Goal: Transaction & Acquisition: Book appointment/travel/reservation

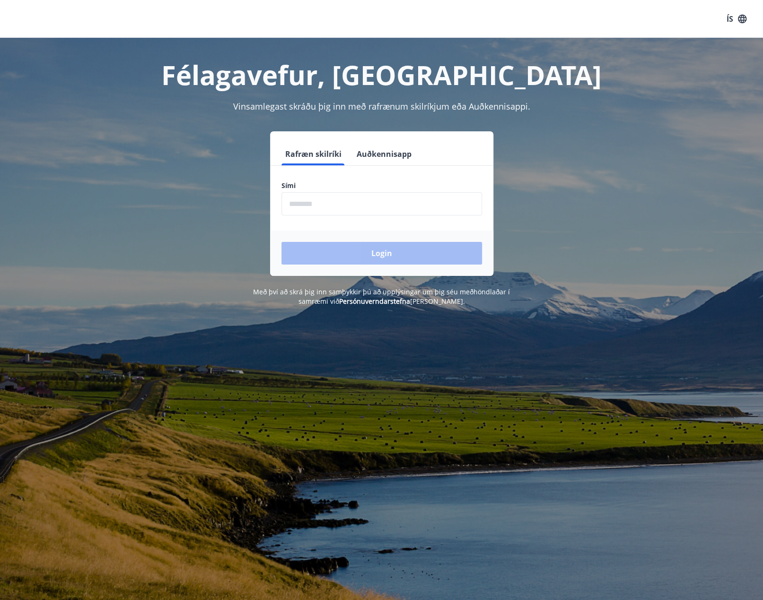
click at [394, 200] on input "phone" at bounding box center [381, 203] width 200 height 23
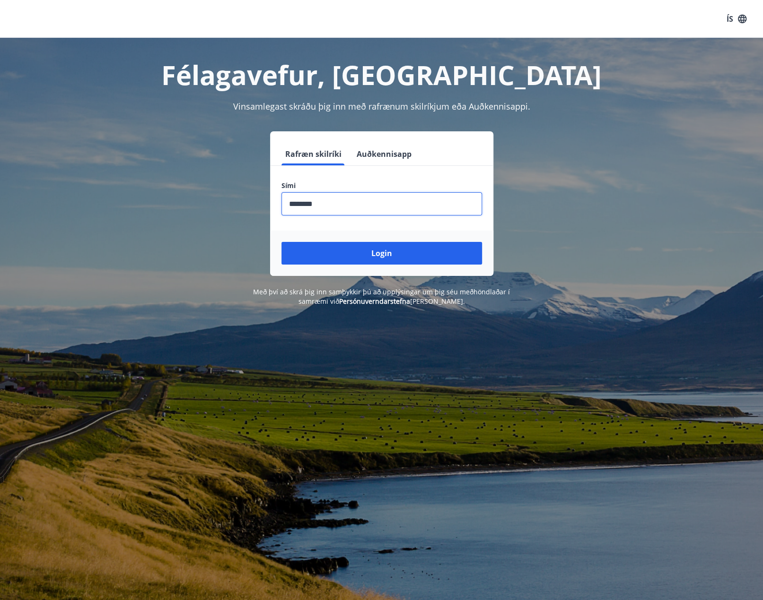
type input "********"
click at [281, 242] on button "Login" at bounding box center [381, 253] width 200 height 23
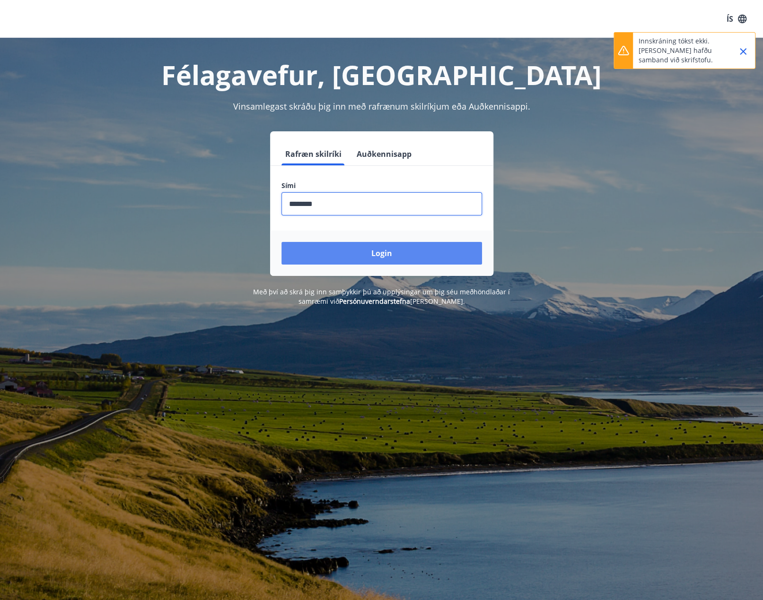
click at [400, 258] on button "Login" at bounding box center [381, 253] width 200 height 23
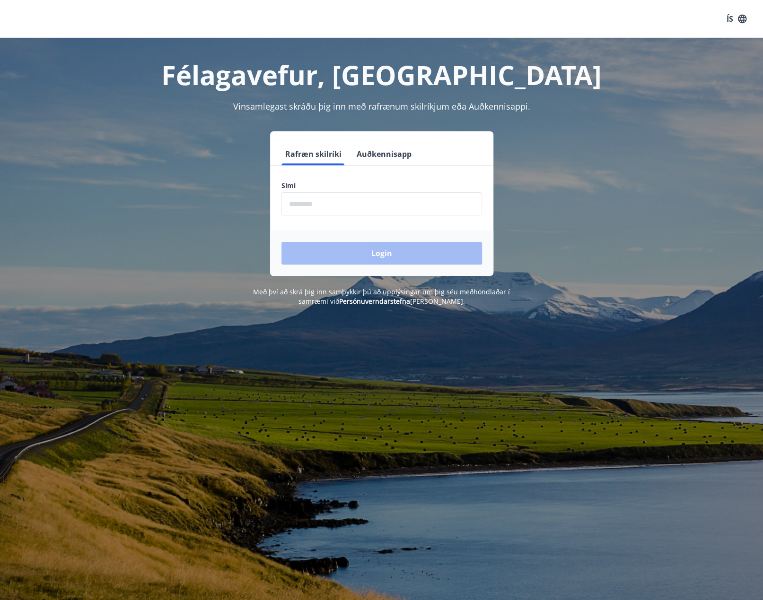
click at [377, 189] on label "Sími" at bounding box center [381, 185] width 200 height 9
click at [410, 211] on input "phone" at bounding box center [381, 203] width 200 height 23
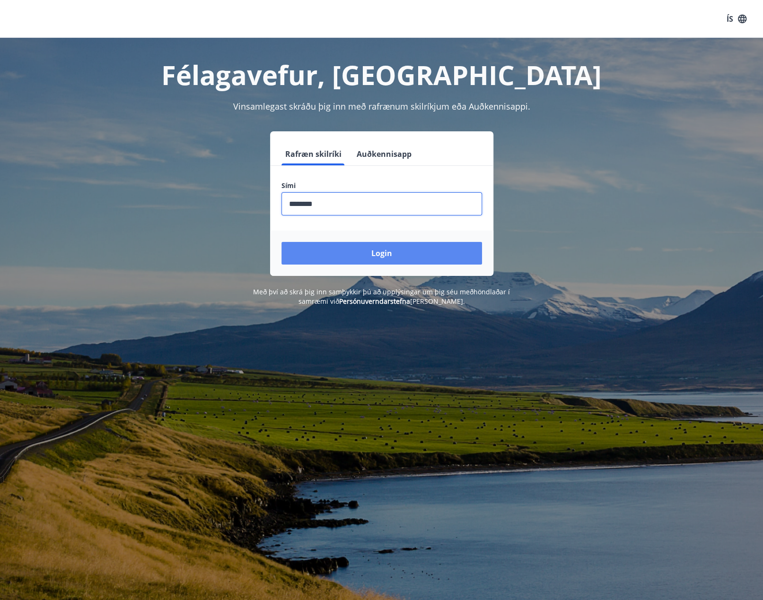
type input "********"
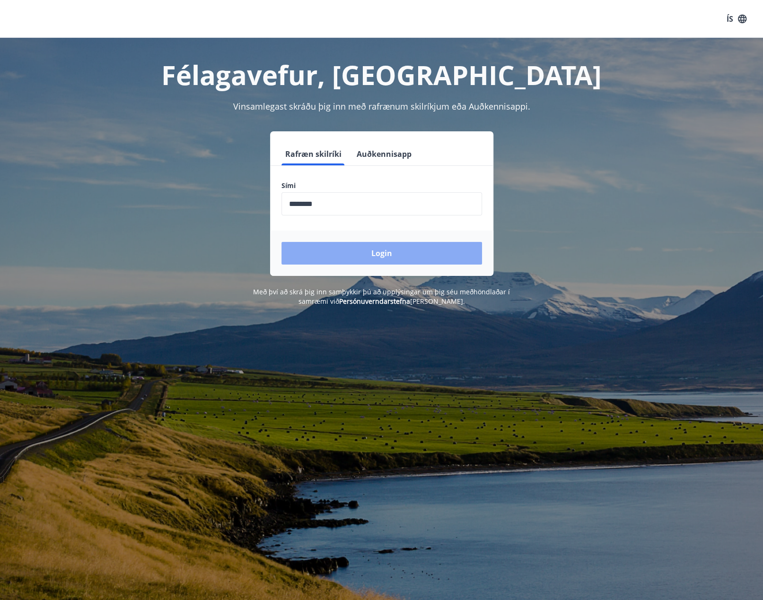
click at [399, 252] on button "Login" at bounding box center [381, 253] width 200 height 23
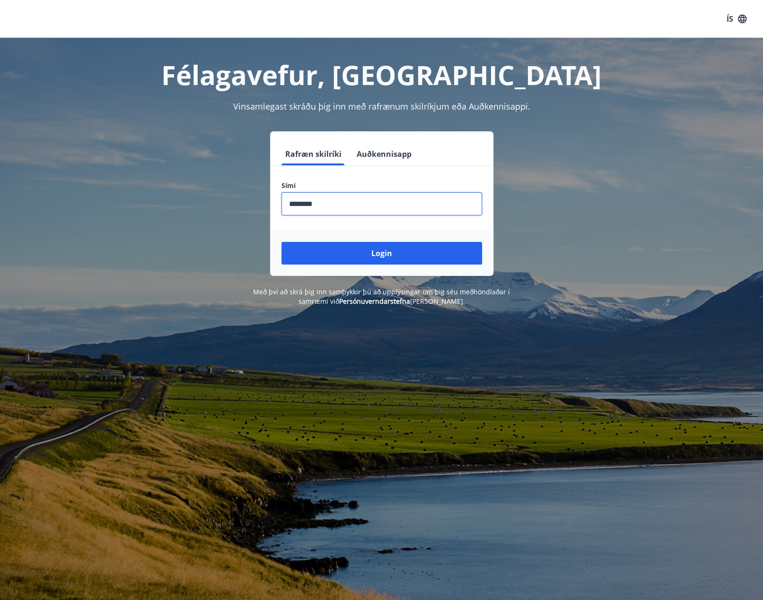
click at [377, 212] on input "phone" at bounding box center [381, 203] width 200 height 23
click at [378, 211] on input "phone" at bounding box center [381, 203] width 200 height 23
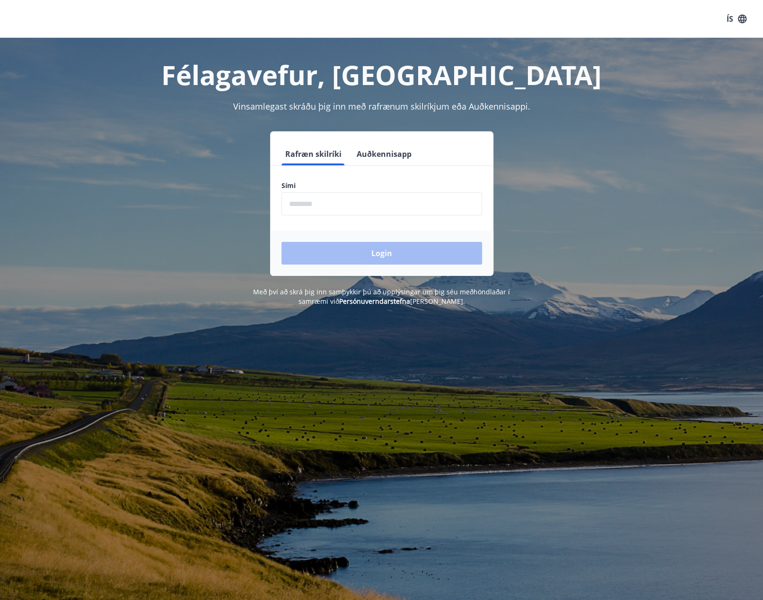
click at [187, 8] on div "ÍS" at bounding box center [381, 19] width 763 height 38
click at [396, 205] on input "phone" at bounding box center [381, 203] width 200 height 23
type input "********"
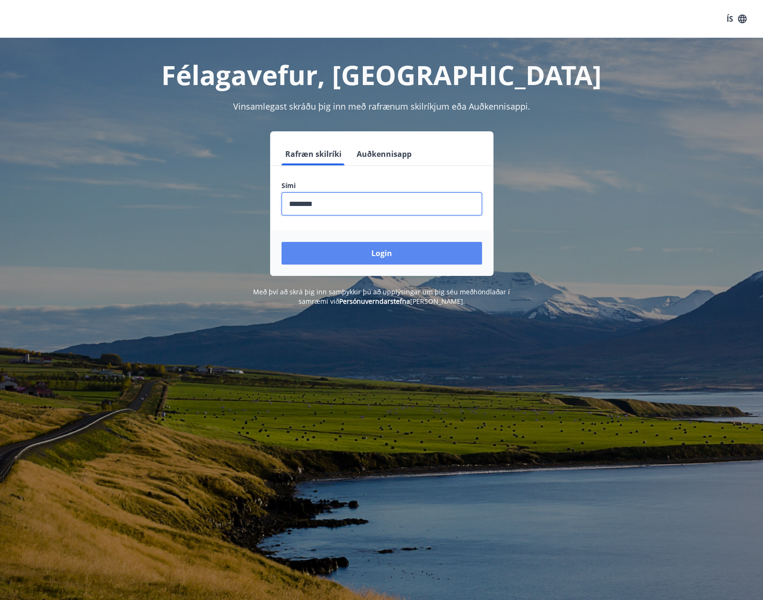
click at [364, 252] on button "Login" at bounding box center [381, 253] width 200 height 23
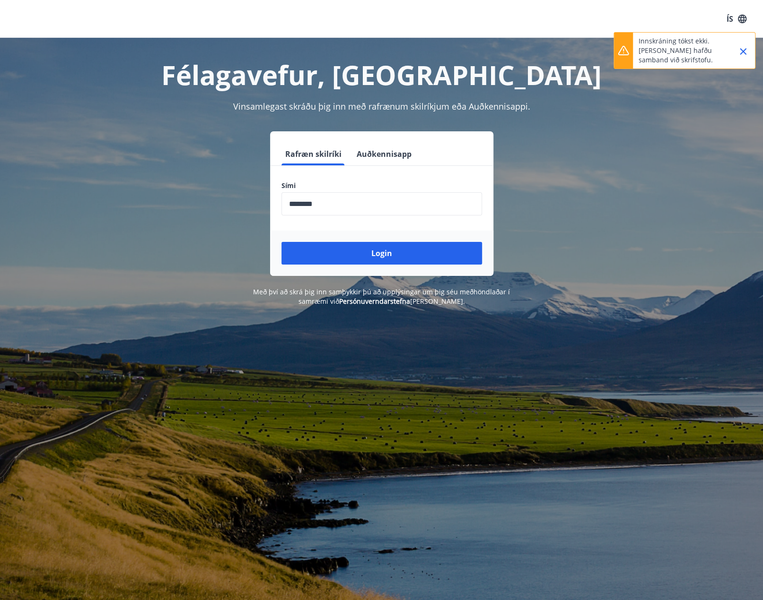
click at [745, 50] on icon "Close" at bounding box center [742, 51] width 11 height 11
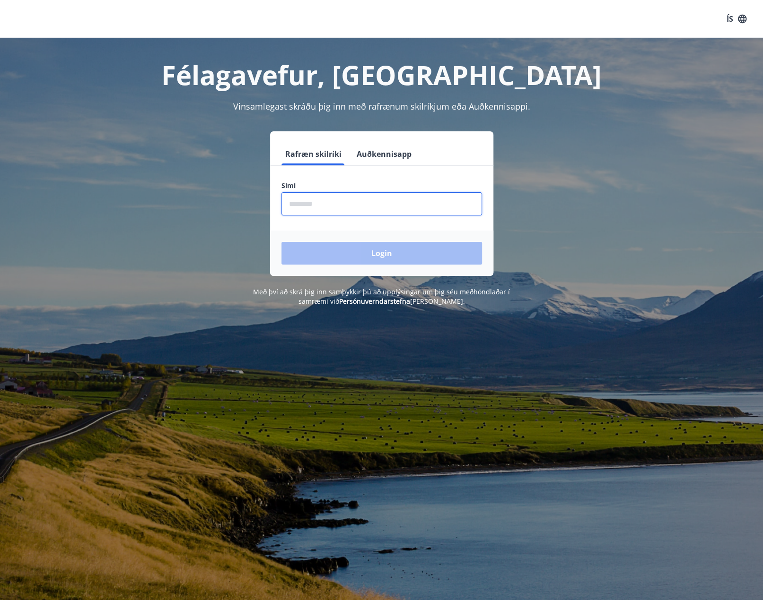
click at [426, 205] on input "phone" at bounding box center [381, 203] width 200 height 23
click at [439, 199] on input "phone" at bounding box center [381, 203] width 200 height 23
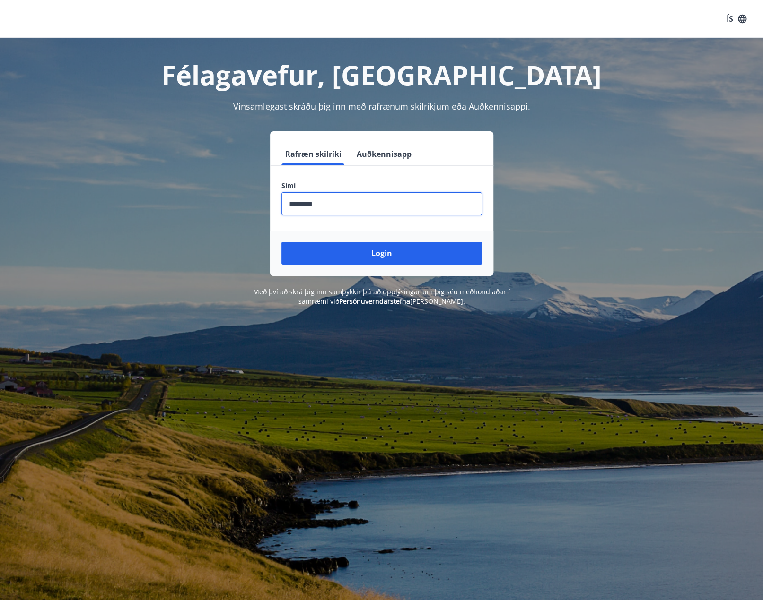
type input "********"
click at [281, 242] on button "Login" at bounding box center [381, 253] width 200 height 23
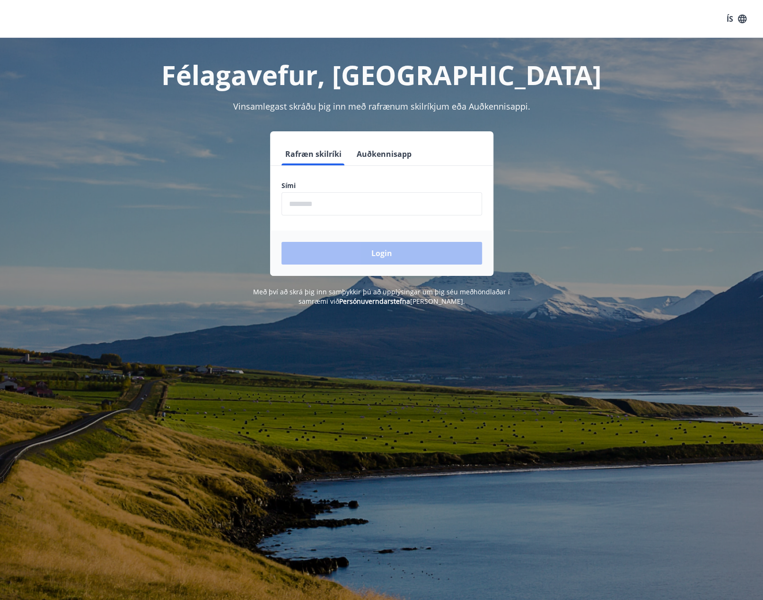
click at [407, 209] on input "phone" at bounding box center [381, 203] width 200 height 23
type input "********"
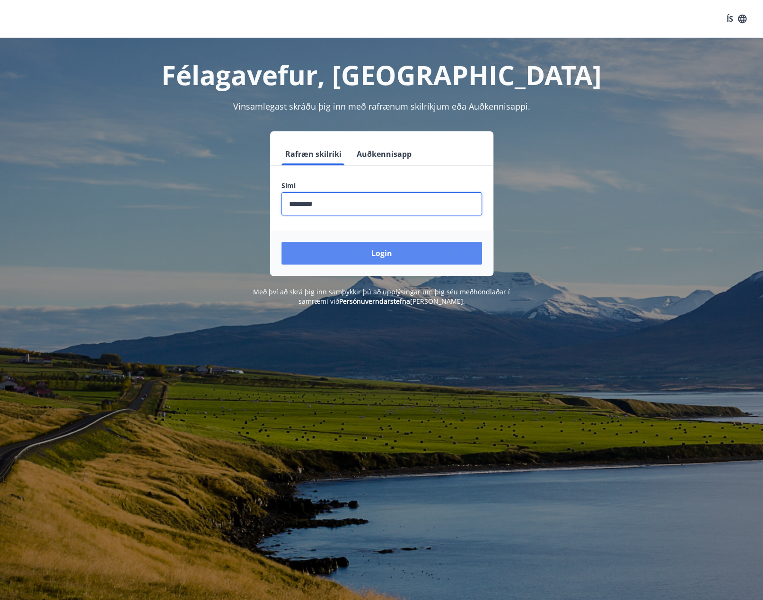
click at [372, 252] on button "Login" at bounding box center [381, 253] width 200 height 23
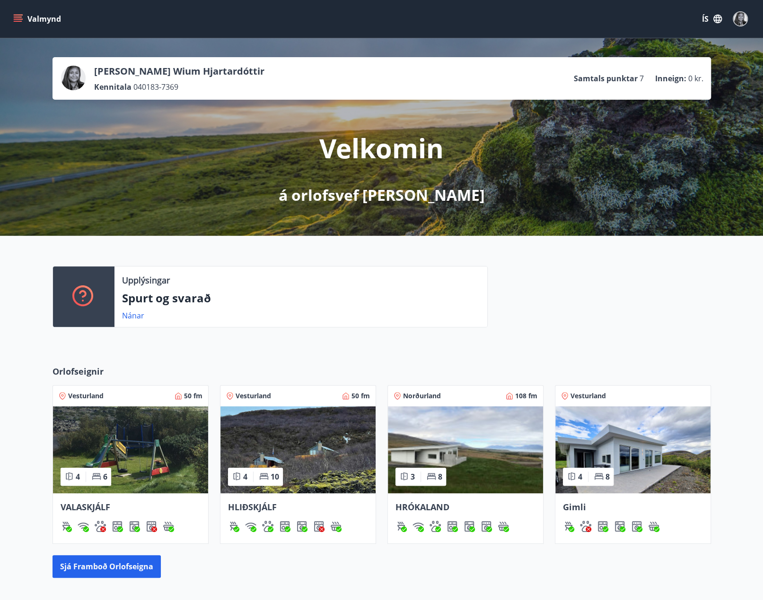
click at [646, 463] on img at bounding box center [632, 450] width 155 height 87
click at [459, 452] on img at bounding box center [465, 450] width 155 height 87
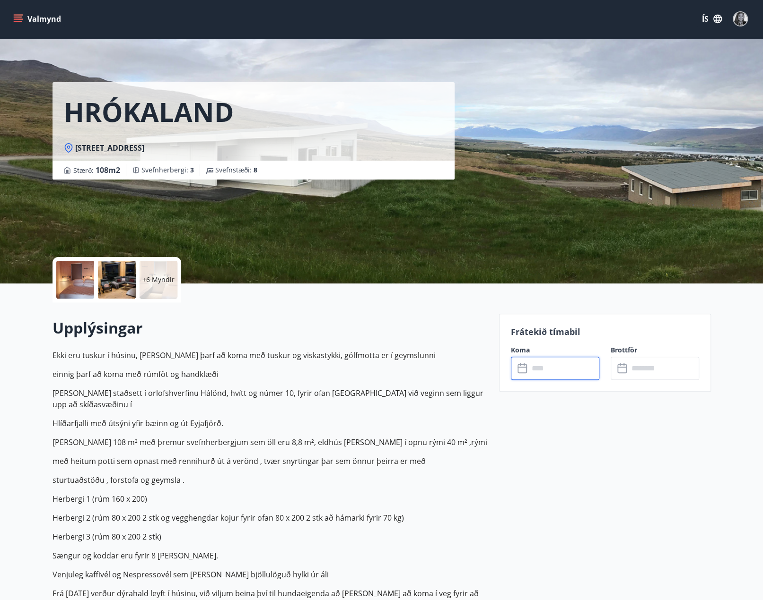
click at [553, 375] on input "text" at bounding box center [564, 368] width 70 height 23
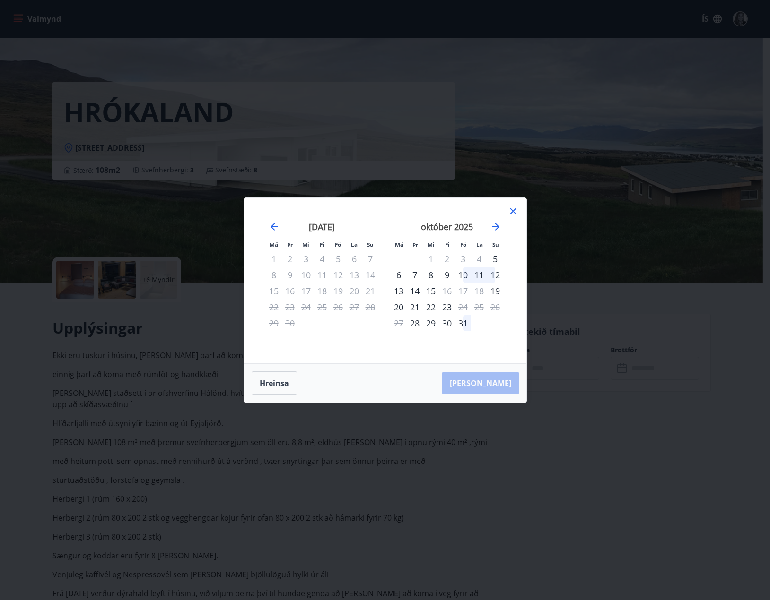
click at [462, 274] on div "10" at bounding box center [463, 275] width 16 height 16
click at [418, 292] on div "14" at bounding box center [415, 291] width 16 height 16
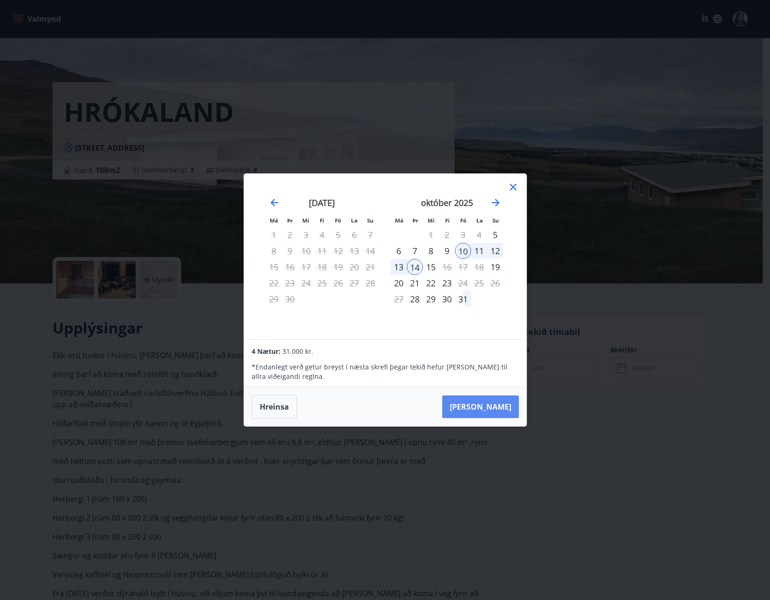
click at [494, 406] on button "[PERSON_NAME]" at bounding box center [480, 407] width 77 height 23
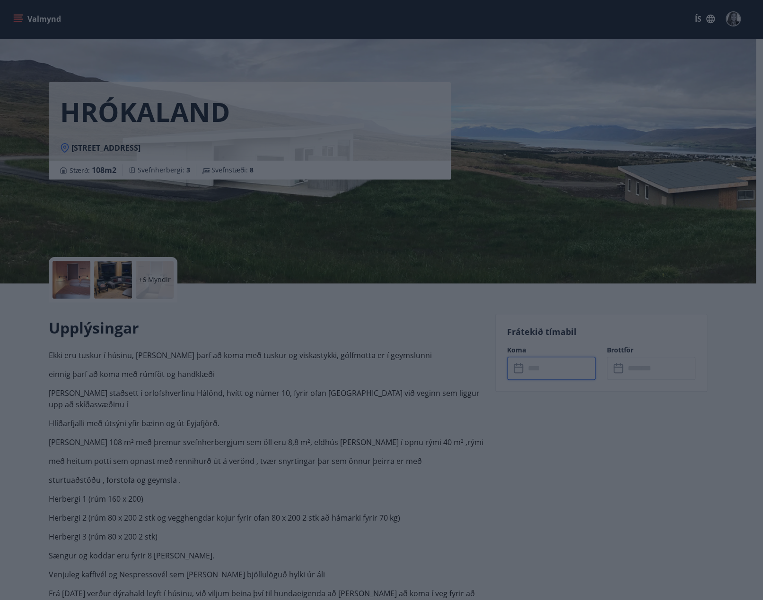
type input "******"
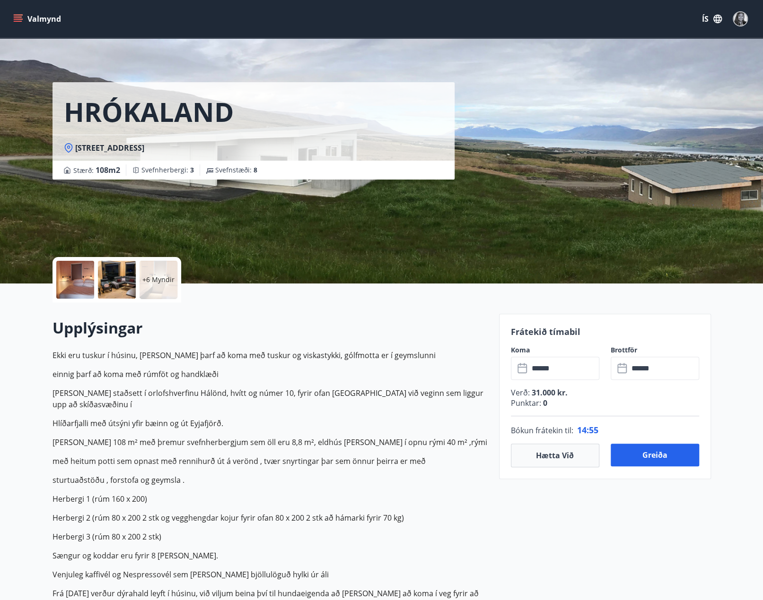
click at [637, 400] on p "Punktar : 0" at bounding box center [605, 403] width 188 height 10
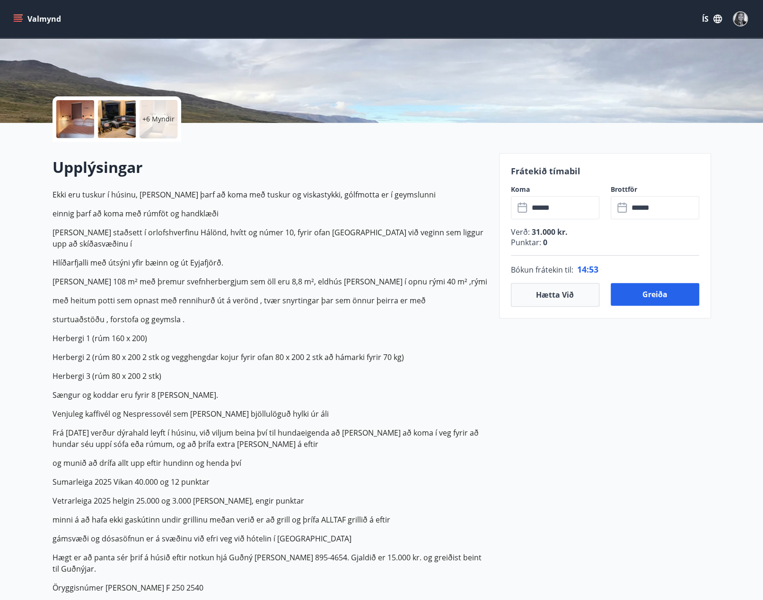
scroll to position [236, 0]
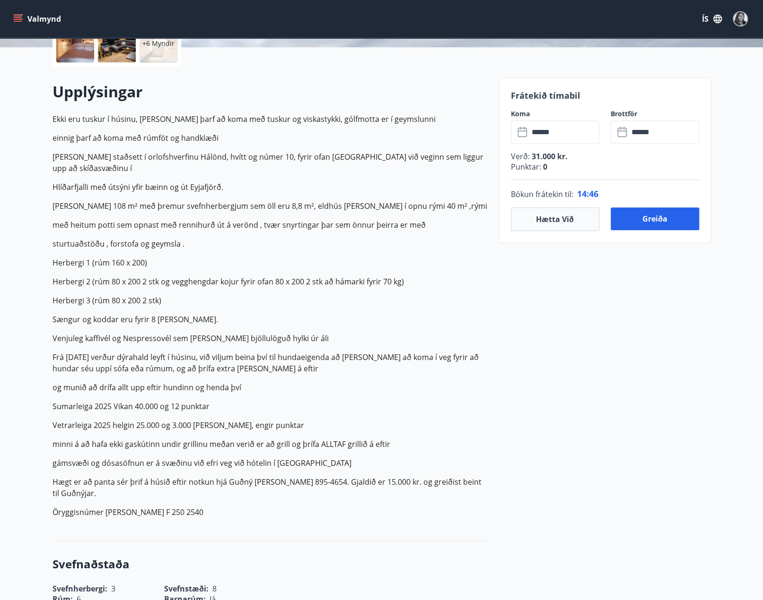
click at [661, 164] on p "Punktar : 0" at bounding box center [605, 167] width 188 height 10
click at [385, 420] on p "Vetrarleiga 2025 helgin 25.000 og 3.000 [PERSON_NAME], engir punktar" at bounding box center [269, 425] width 435 height 11
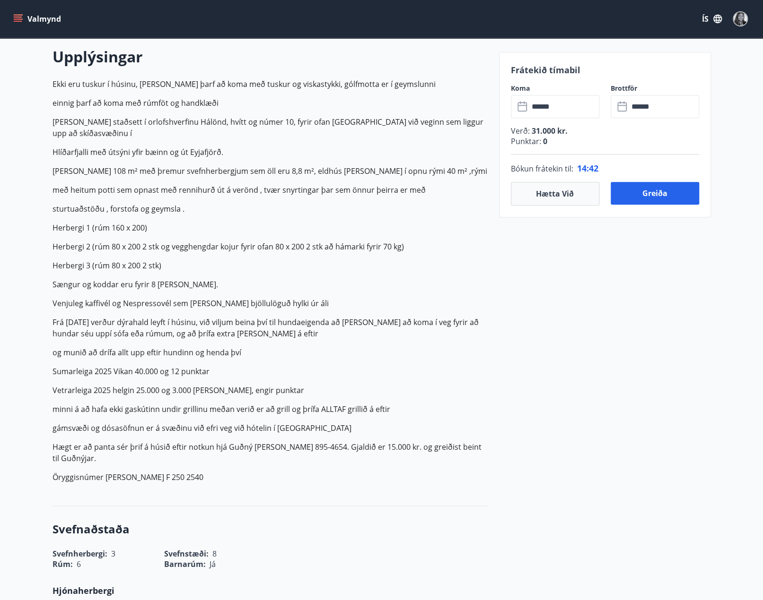
scroll to position [284, 0]
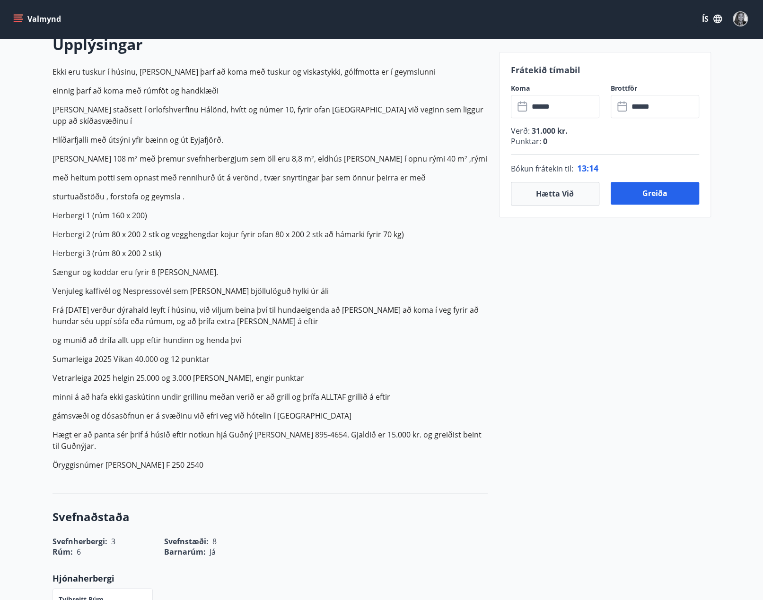
click at [652, 157] on div "Bókun frátekin til : 12 : 22" at bounding box center [605, 168] width 188 height 27
click at [359, 335] on p "og munið að drífa allt upp eftir hundinn og henda því" at bounding box center [269, 340] width 435 height 11
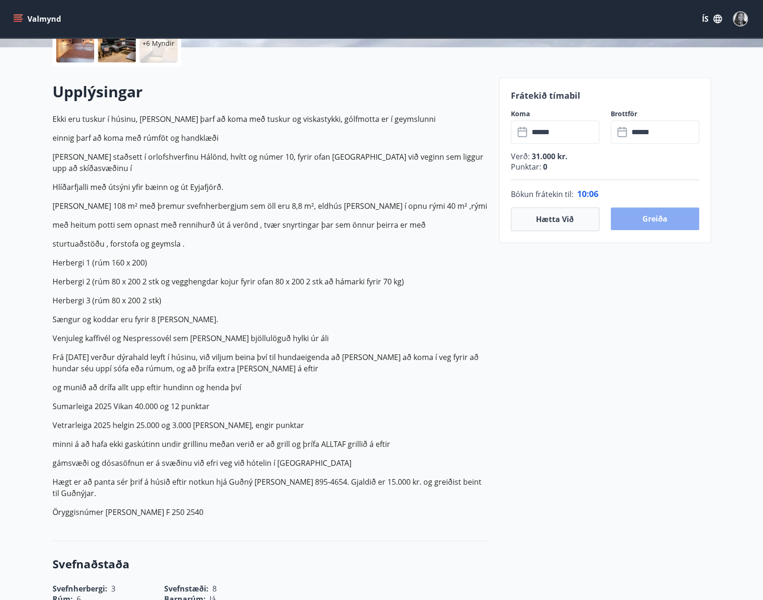
click at [663, 215] on button "Greiða" at bounding box center [654, 219] width 88 height 23
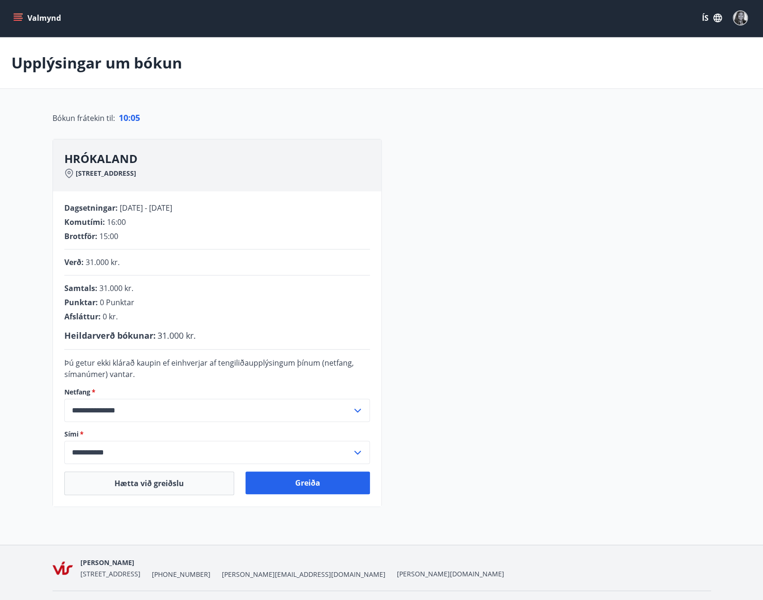
scroll to position [24, 0]
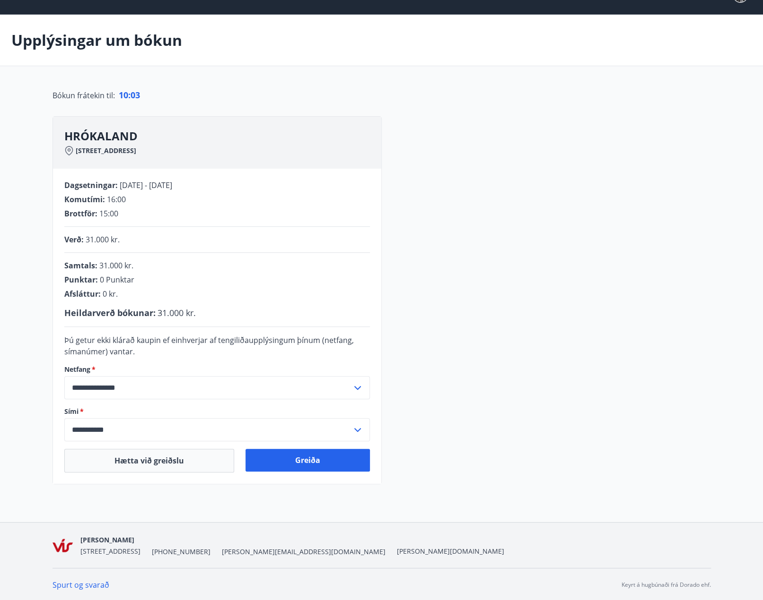
click at [241, 302] on div "Samtals : 31.000 kr. Punktar : 0 Punktar Afsláttur : 0 kr. Heildarverð bókunar …" at bounding box center [216, 290] width 305 height 59
click at [292, 461] on button "Greiða" at bounding box center [307, 460] width 124 height 23
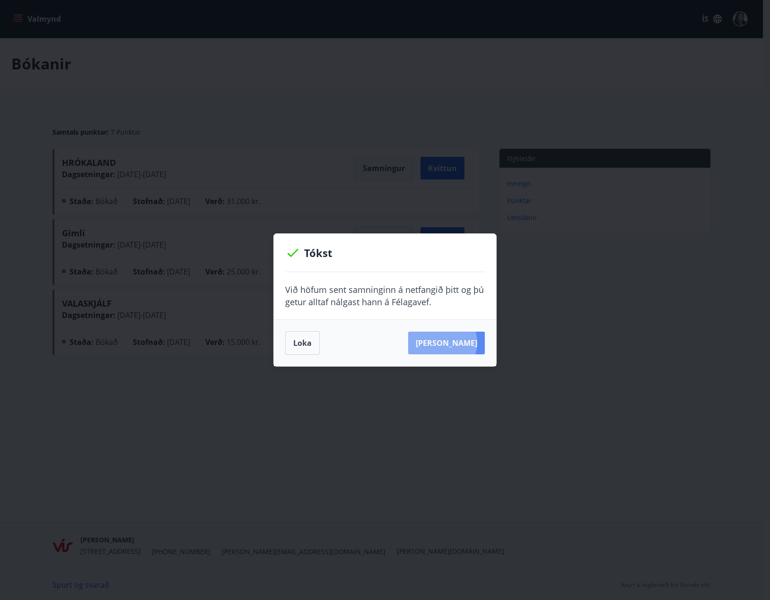
click at [457, 343] on button "[PERSON_NAME]" at bounding box center [446, 343] width 77 height 23
click at [304, 348] on button "Loka" at bounding box center [302, 343] width 35 height 24
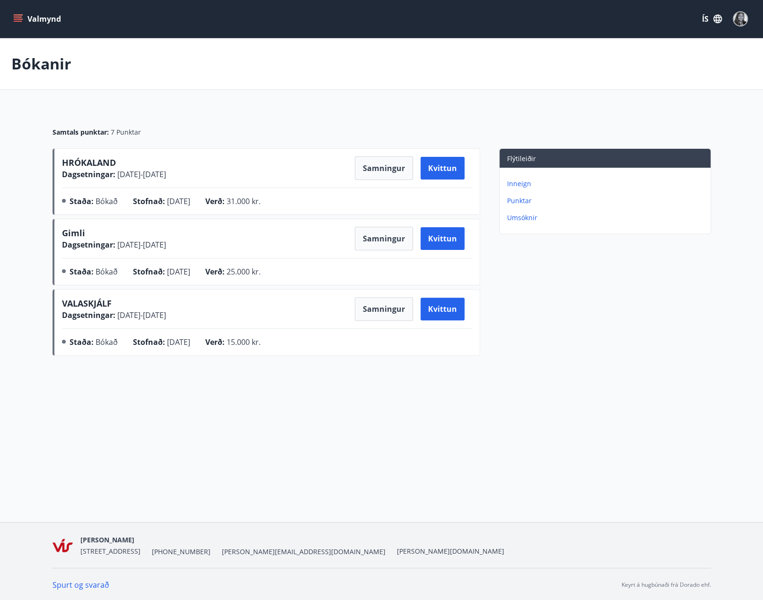
click at [296, 426] on div "Valmynd ÍS Bókanir Samtals punktar : 7 Punktar HRÓKALAND Dagsetningar : [DATE] …" at bounding box center [381, 261] width 763 height 522
click at [210, 63] on div "Bókanir" at bounding box center [381, 64] width 763 height 52
click at [280, 404] on div "Valmynd ÍS Bókanir Samtals punktar : 7 Punktar HRÓKALAND Dagsetningar : [DATE] …" at bounding box center [381, 261] width 763 height 522
click at [530, 195] on div "Inneign Punktar Umsóknir" at bounding box center [604, 197] width 211 height 59
click at [524, 200] on p "Punktar" at bounding box center [607, 200] width 200 height 9
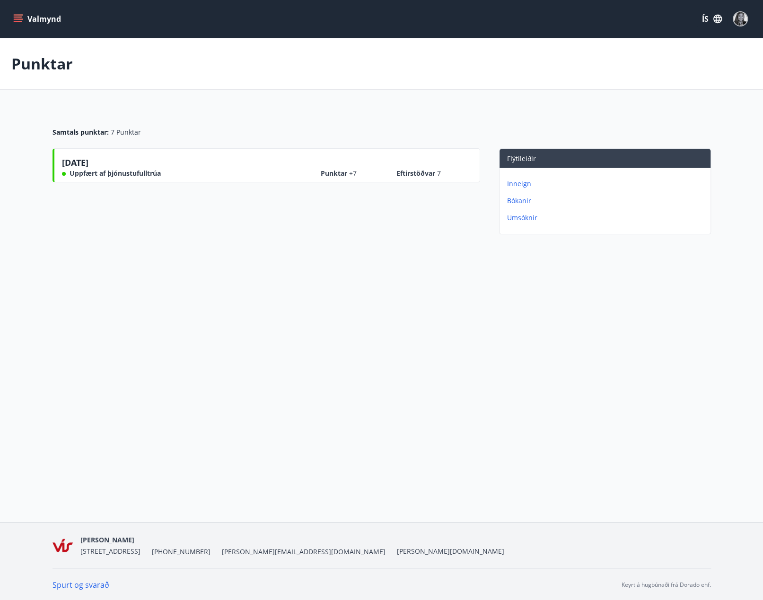
click at [223, 113] on div "Samtals punktar : 7 Punktar" at bounding box center [381, 129] width 658 height 40
click at [46, 21] on button "Valmynd" at bounding box center [37, 18] width 53 height 17
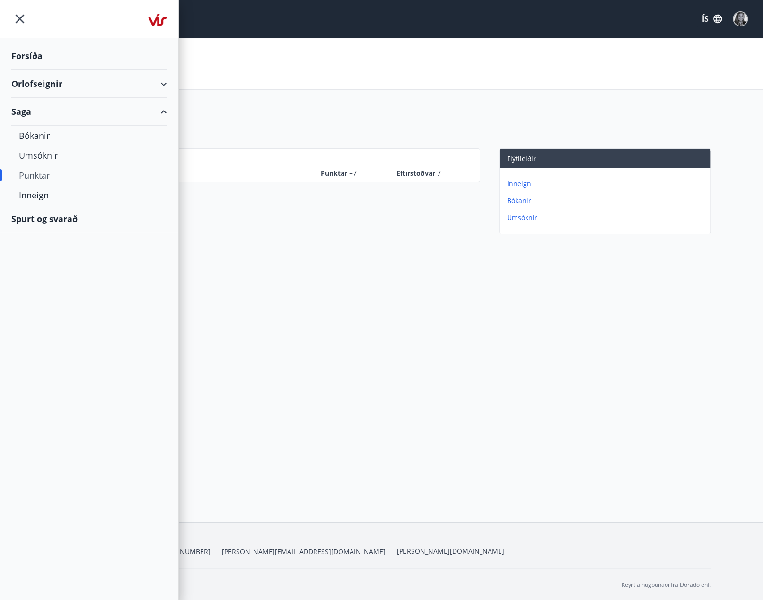
click at [21, 20] on icon "menu" at bounding box center [20, 19] width 9 height 9
